Goal: Use online tool/utility: Utilize a website feature to perform a specific function

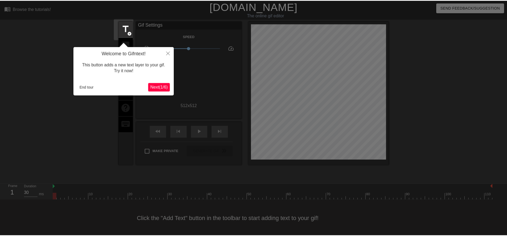
scroll to position [1, 0]
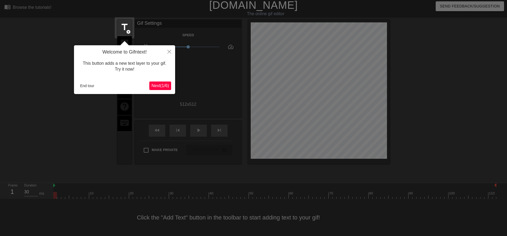
click at [156, 87] on span "Next ( 1 / 6 )" at bounding box center [160, 85] width 18 height 5
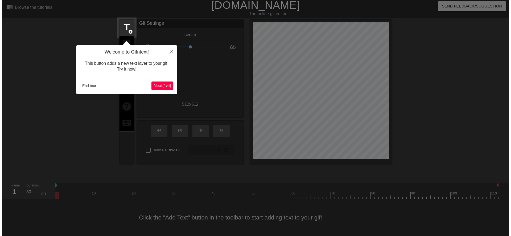
scroll to position [0, 0]
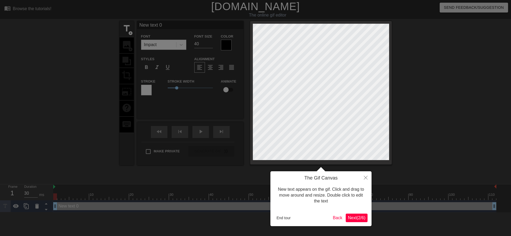
click at [354, 216] on span "Next ( 2 / 6 )" at bounding box center [357, 217] width 18 height 5
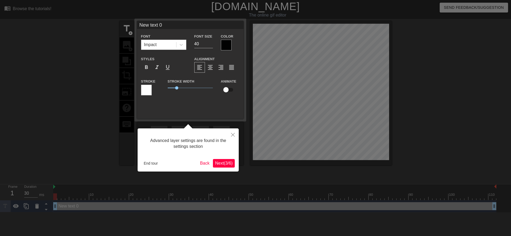
click at [223, 163] on span "Next ( 3 / 6 )" at bounding box center [224, 163] width 18 height 5
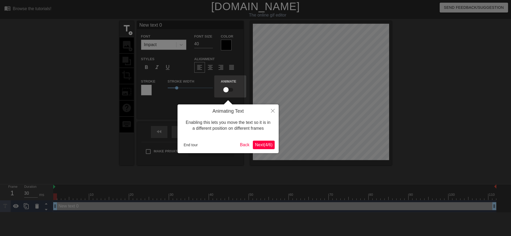
click at [259, 145] on span "Next ( 4 / 6 )" at bounding box center [264, 144] width 18 height 5
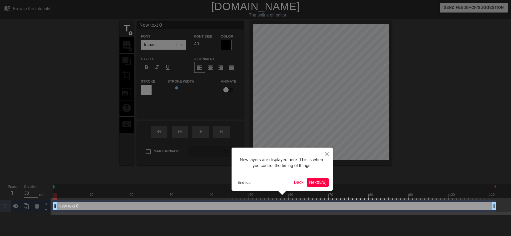
click at [319, 182] on span "Next ( 5 / 6 )" at bounding box center [318, 182] width 18 height 5
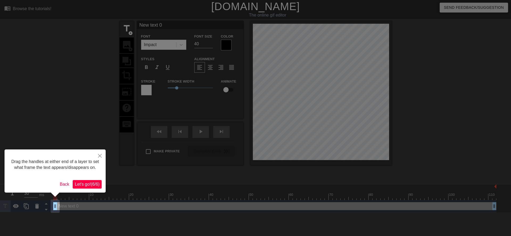
click at [93, 184] on span "Let's go! ( 6 / 6 )" at bounding box center [87, 184] width 25 height 5
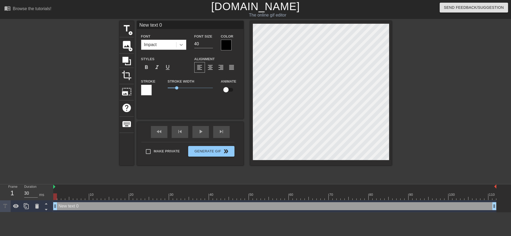
click at [180, 43] on icon at bounding box center [181, 44] width 5 height 5
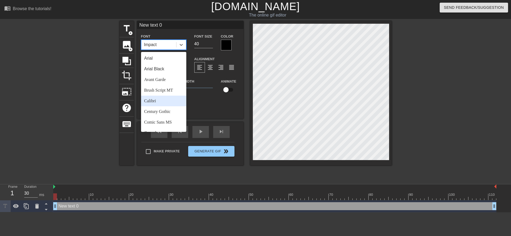
click at [161, 100] on div "Calibri" at bounding box center [163, 101] width 45 height 11
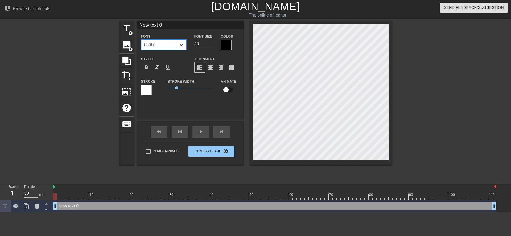
click at [181, 47] on div at bounding box center [181, 45] width 10 height 10
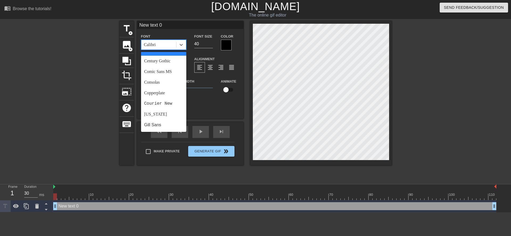
scroll to position [53, 0]
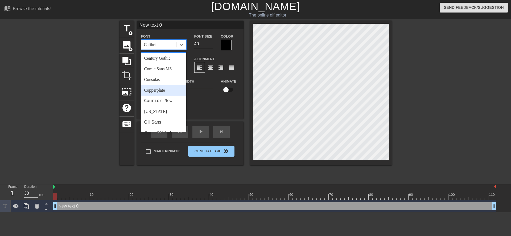
click at [164, 91] on div "Copperplate" at bounding box center [163, 90] width 45 height 11
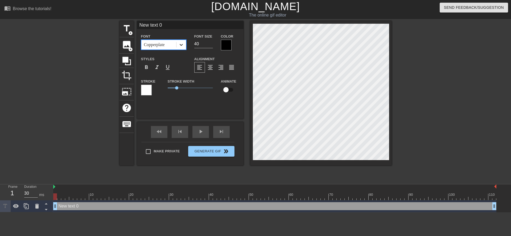
click at [182, 46] on icon at bounding box center [181, 44] width 5 height 5
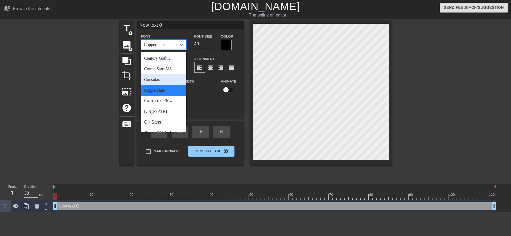
click at [164, 80] on div "Consolas" at bounding box center [163, 79] width 45 height 11
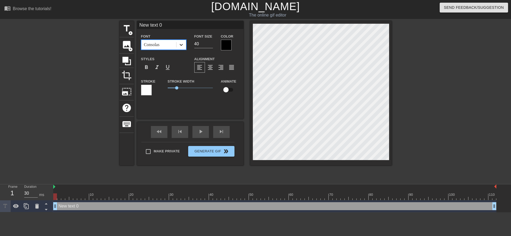
click at [181, 47] on icon at bounding box center [181, 44] width 5 height 5
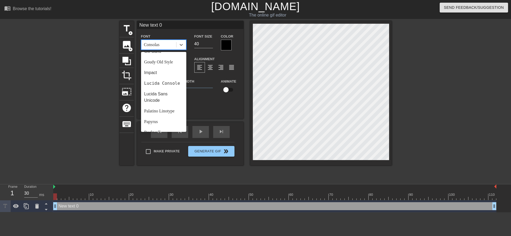
scroll to position [133, 0]
click at [170, 77] on div "Lucida Console" at bounding box center [163, 74] width 45 height 11
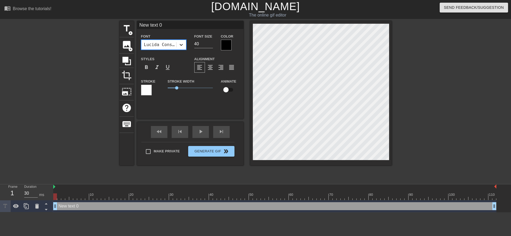
click at [179, 42] on icon at bounding box center [181, 44] width 5 height 5
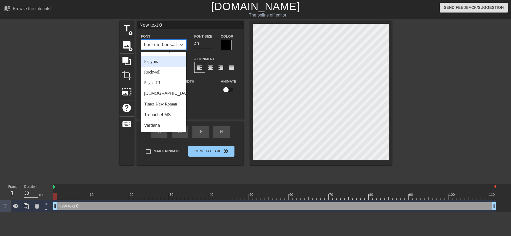
scroll to position [190, 0]
click at [165, 101] on div "Times New Roman" at bounding box center [163, 104] width 45 height 11
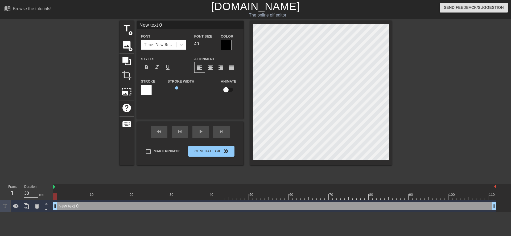
scroll to position [1, 1]
type input "ew text 0"
type textarea "ew text 0"
type input "w text 0"
type textarea "w text 0"
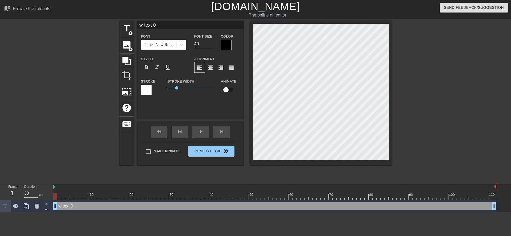
type input "text 0"
type textarea "text 0"
type input "text 0"
type textarea "text 0"
type input "ext 0"
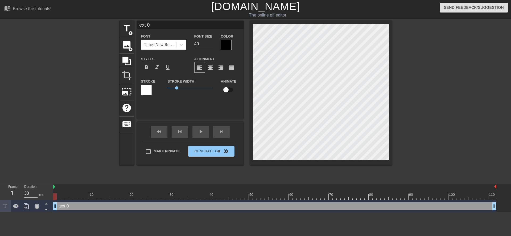
type textarea "ext 0"
type input "xt 0"
type textarea "xt 0"
type input "t 0"
type textarea "t 0"
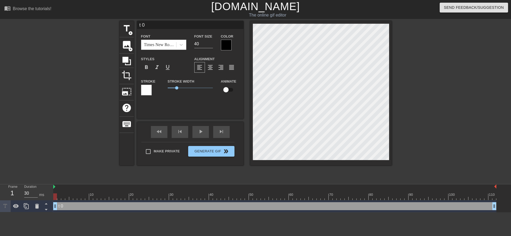
type input "0"
type textarea "0"
type input "0"
type textarea "0"
type input "@"
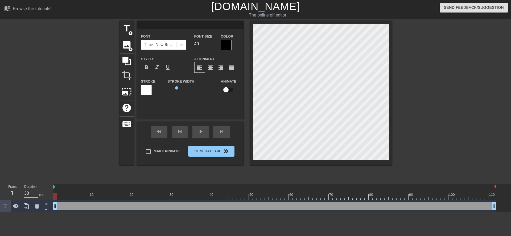
type textarea "@"
type input "@s"
type textarea "@s"
type input "@st"
type textarea "@st"
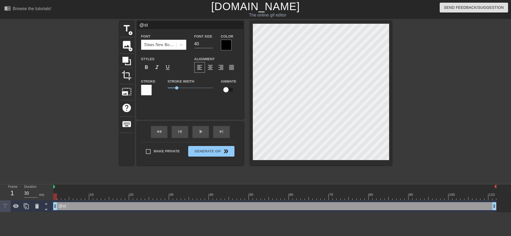
type input "@sti"
type textarea "@sti"
type input "@stic"
type textarea "@stic"
type input "@stick"
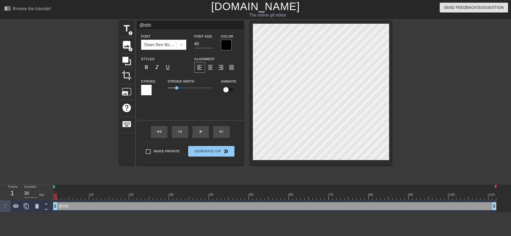
type textarea "@stick"
type input "@sticke"
type textarea "@sticke"
type input "@sticker"
type textarea "@sticker"
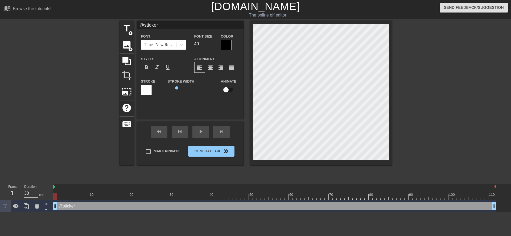
type input "@stickerb"
type textarea "@stickerb"
type input "@stickerba"
type textarea "@stickerba"
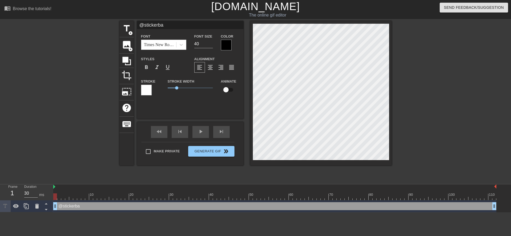
type input "@stickerbas"
type textarea "@stickerbas"
type input "@stickerbase"
type textarea "@stickerbase"
type input "@stickerbase_"
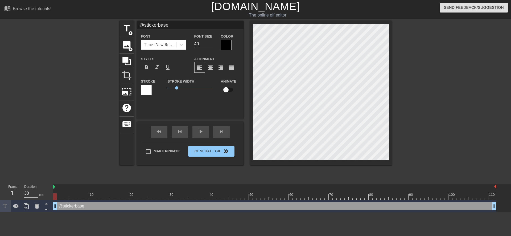
type textarea "@stickerbase_"
type input "@stickerbase_r"
type textarea "@stickerbase_r"
type input "@stickerbase_ru"
type textarea "@stickerbase_ru"
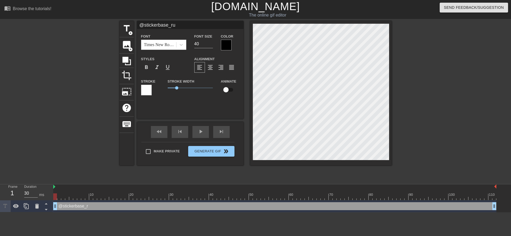
scroll to position [1, 2]
click at [157, 67] on span "format_italic" at bounding box center [157, 67] width 6 height 6
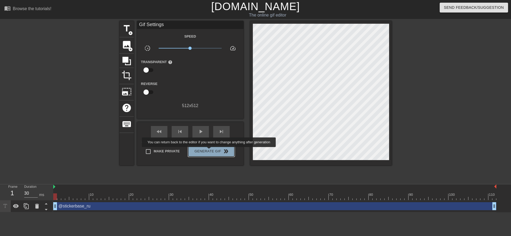
click at [209, 151] on span "Generate Gif double_arrow" at bounding box center [211, 151] width 42 height 6
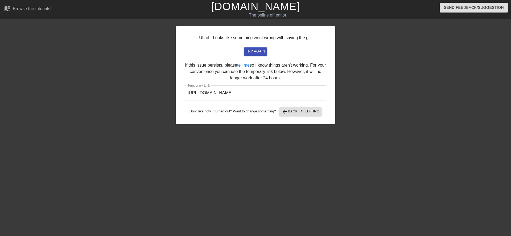
click at [254, 93] on input "[URL][DOMAIN_NAME]" at bounding box center [255, 92] width 143 height 15
